Goal: Complete application form

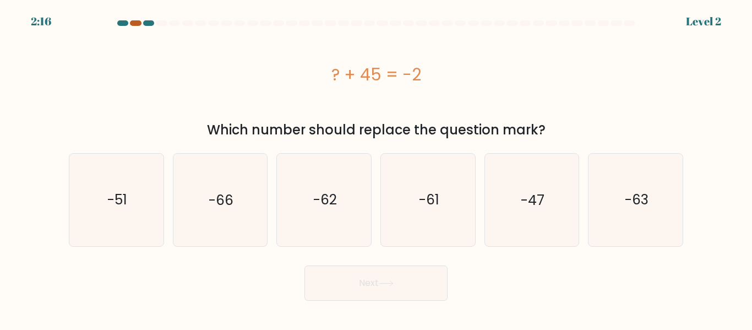
click at [135, 24] on div at bounding box center [135, 23] width 11 height 6
click at [150, 23] on div at bounding box center [148, 23] width 11 height 6
click at [518, 205] on icon "-47" at bounding box center [532, 200] width 92 height 92
click at [377, 168] on input "e. -47" at bounding box center [376, 166] width 1 height 3
radio input "true"
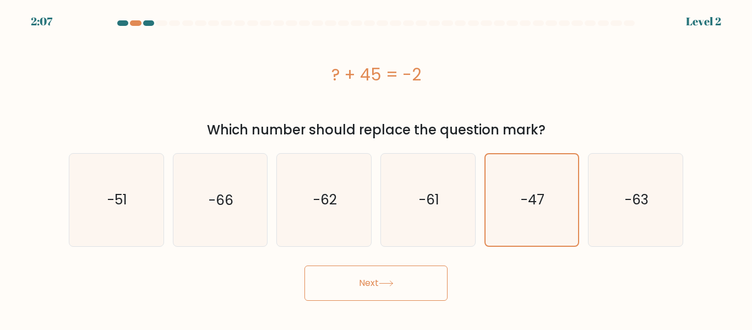
click at [358, 291] on button "Next" at bounding box center [375, 282] width 143 height 35
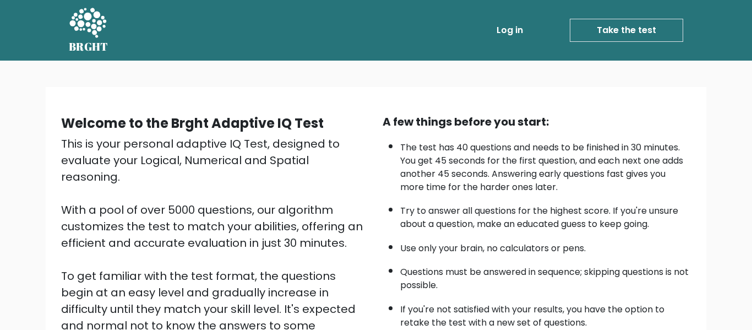
scroll to position [171, 0]
